Goal: Understand site structure: Understand site structure

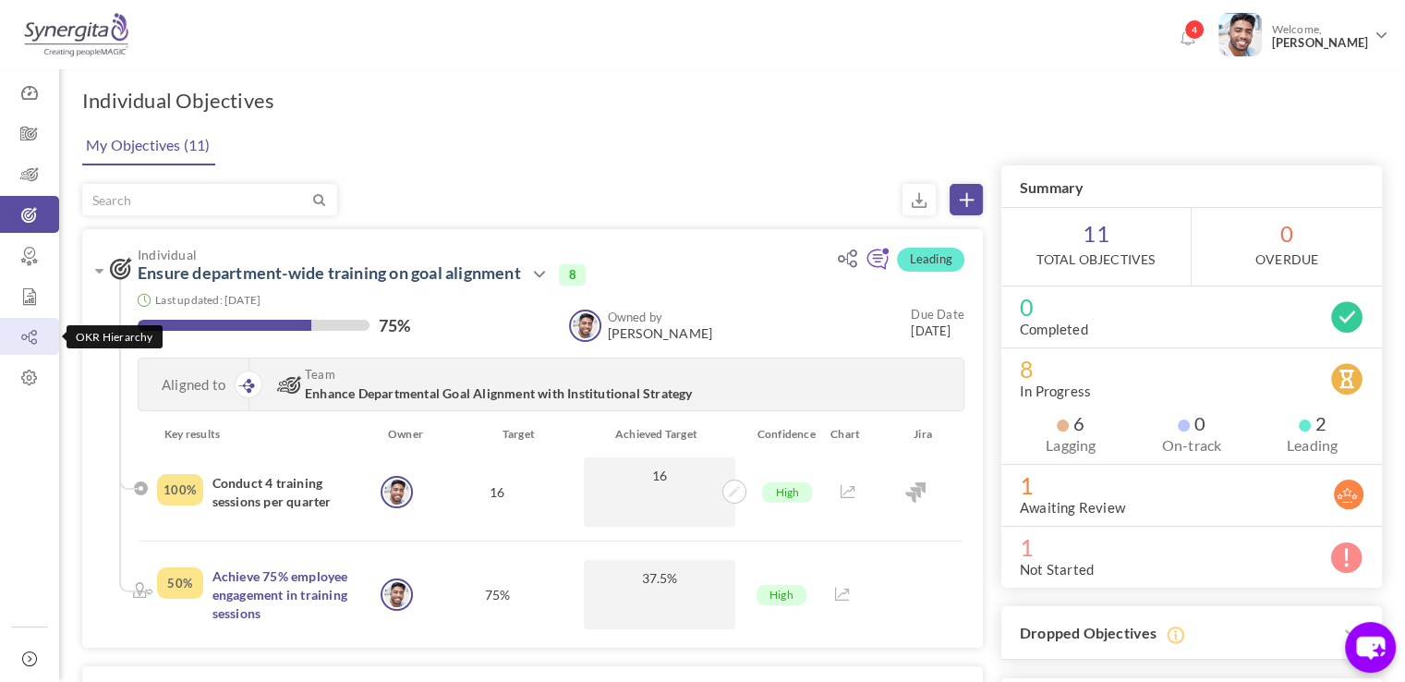
click at [23, 340] on icon at bounding box center [29, 337] width 59 height 18
click at [36, 324] on link "OKR Hierarchy" at bounding box center [29, 336] width 59 height 37
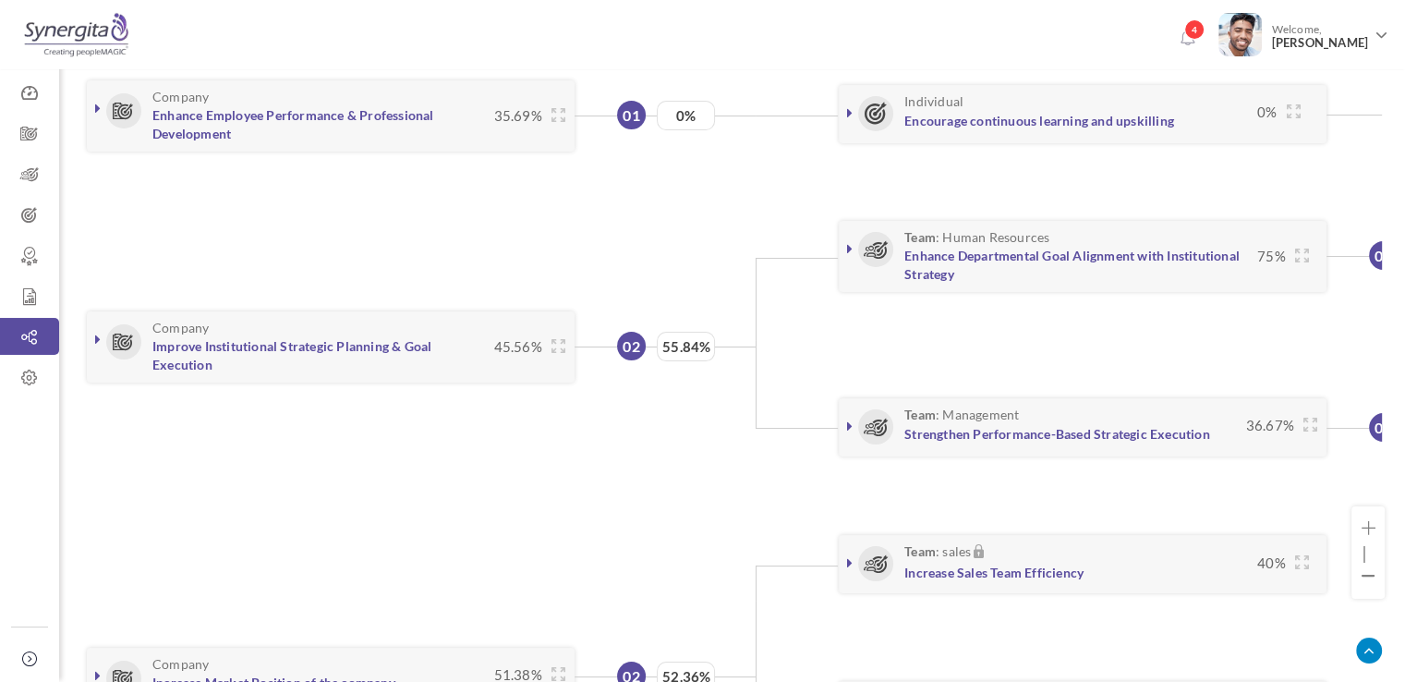
scroll to position [217, 0]
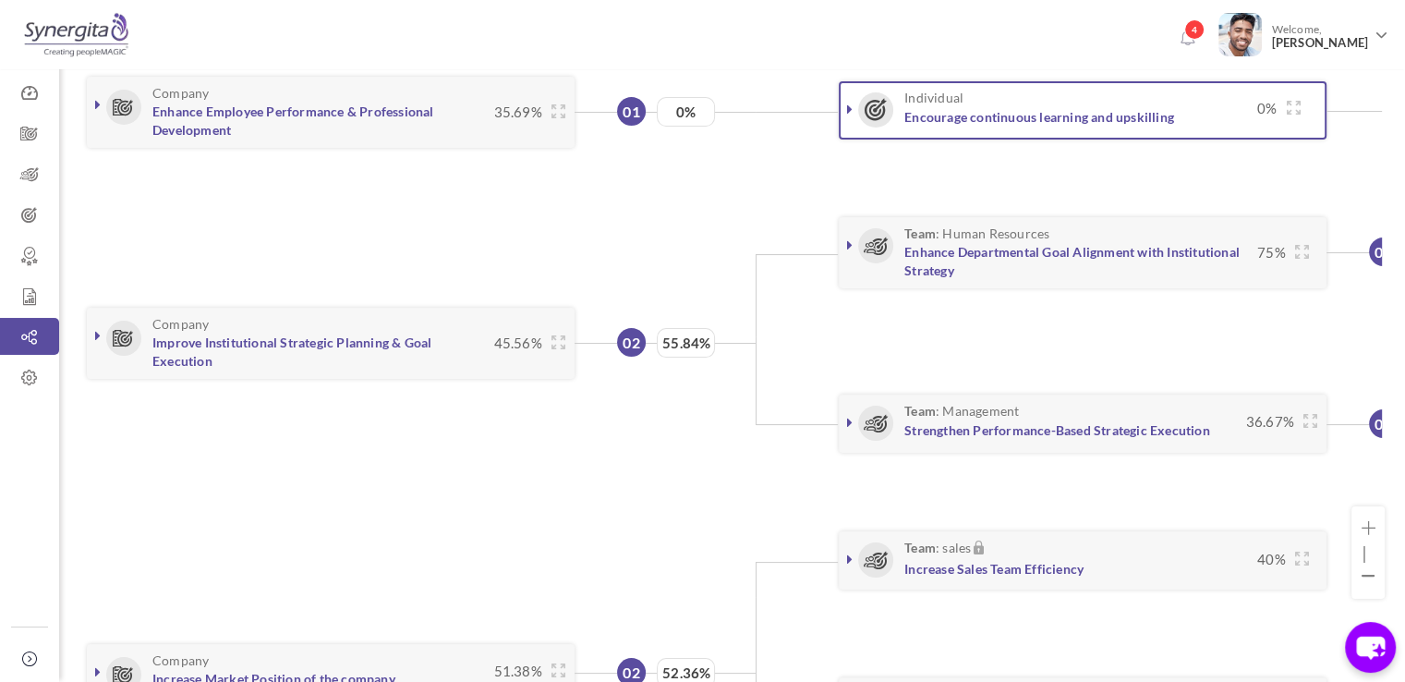
click at [845, 112] on link at bounding box center [850, 109] width 18 height 18
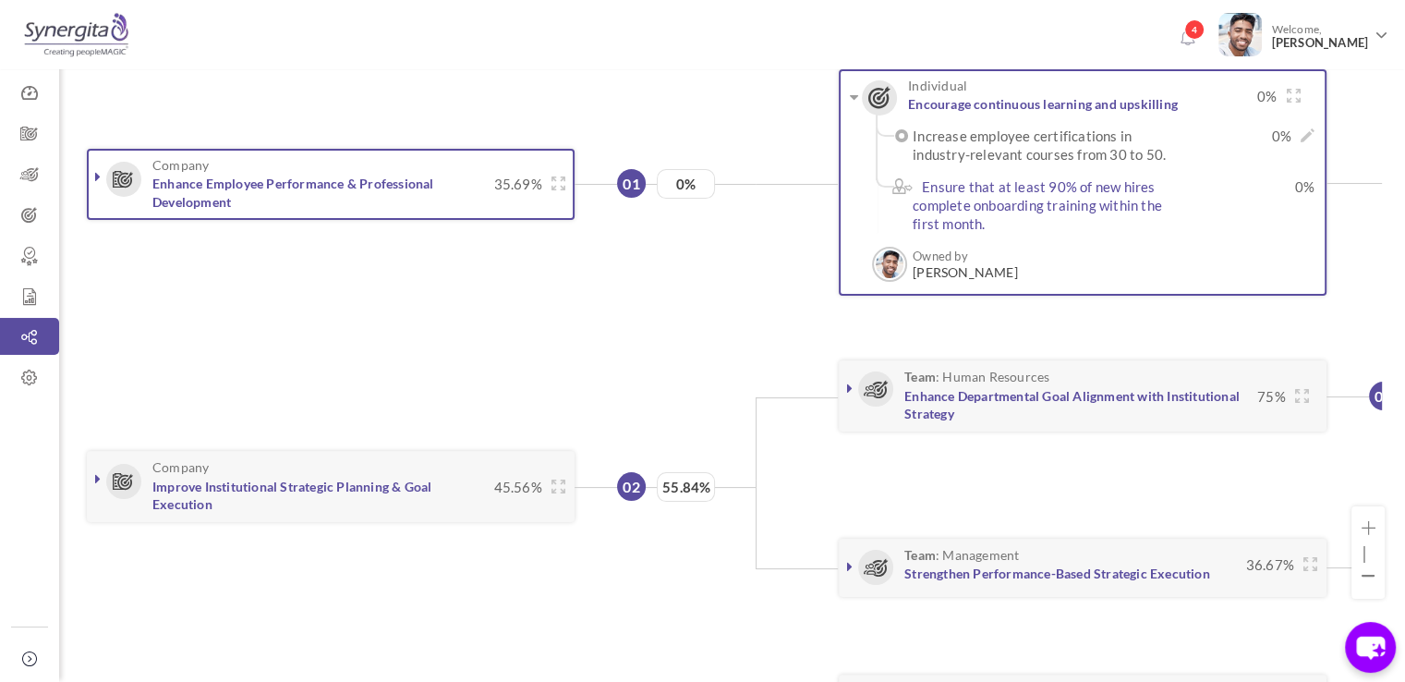
scroll to position [0, 18]
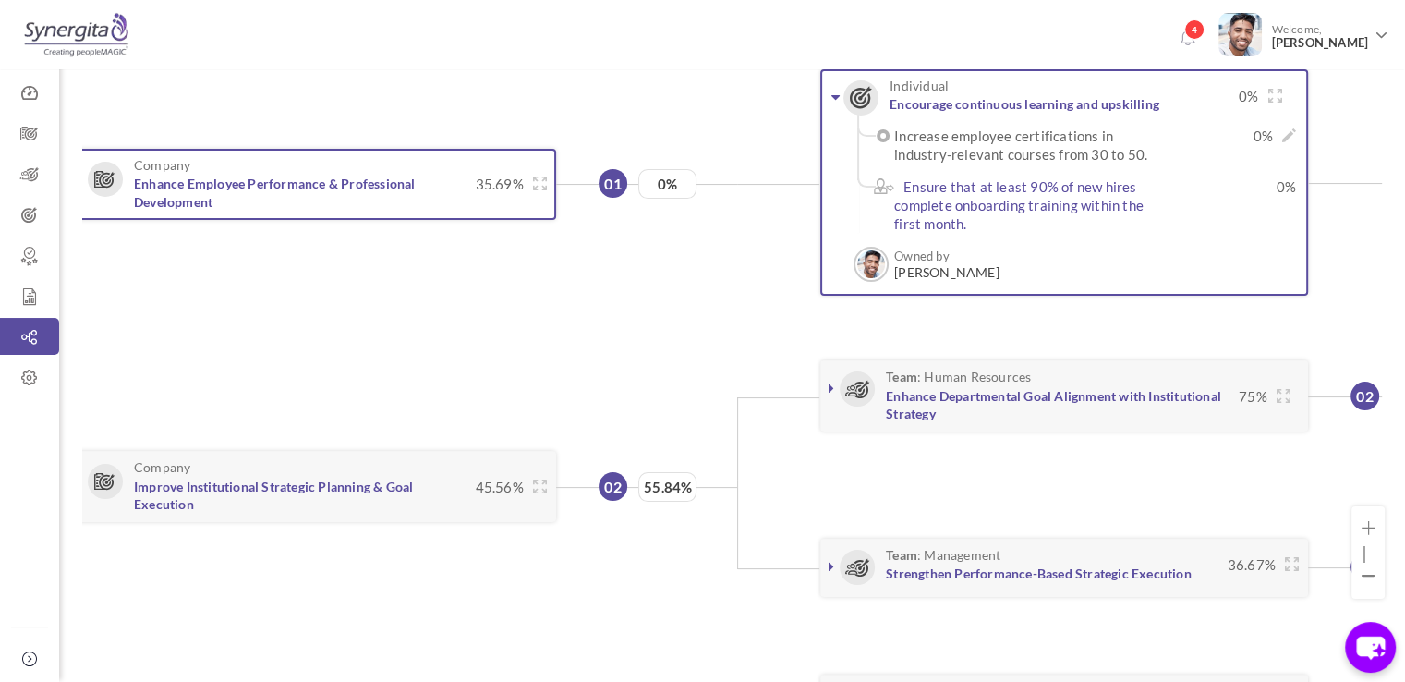
click at [829, 98] on link at bounding box center [835, 97] width 18 height 18
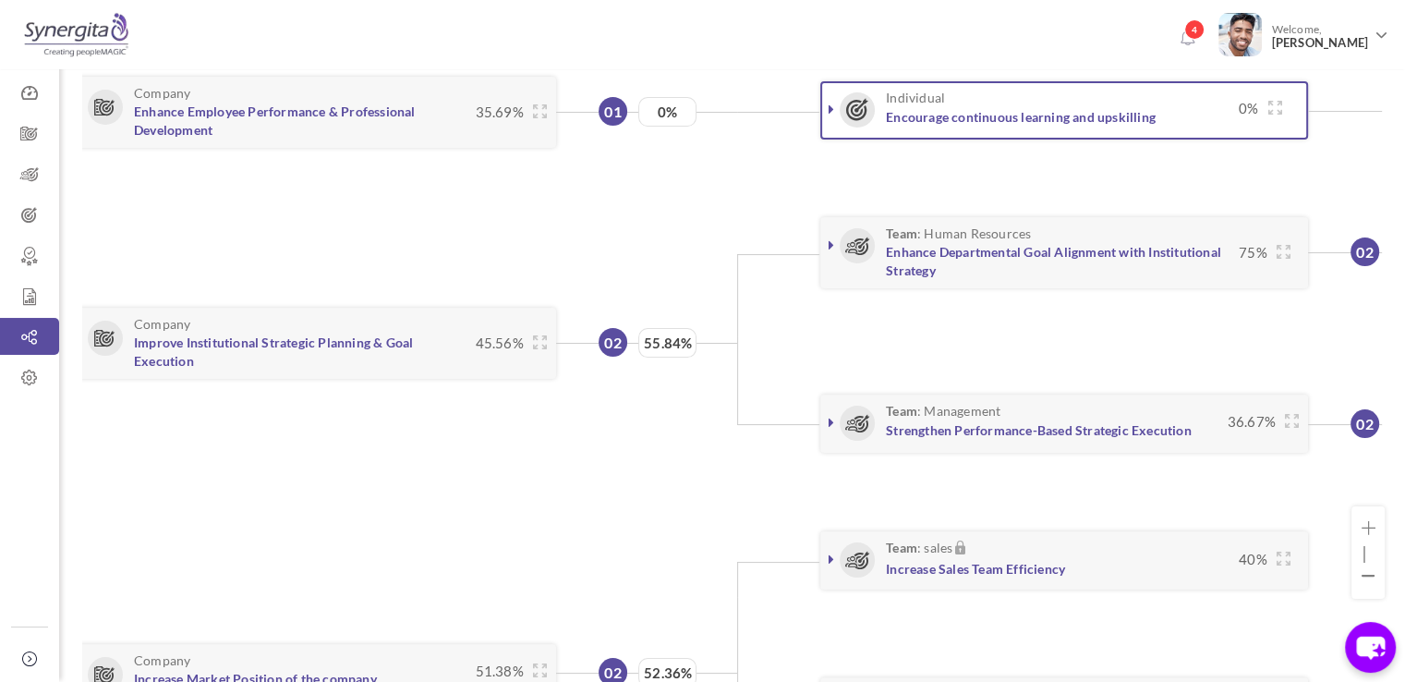
click at [833, 108] on icon at bounding box center [832, 109] width 6 height 15
